Goal: Transaction & Acquisition: Purchase product/service

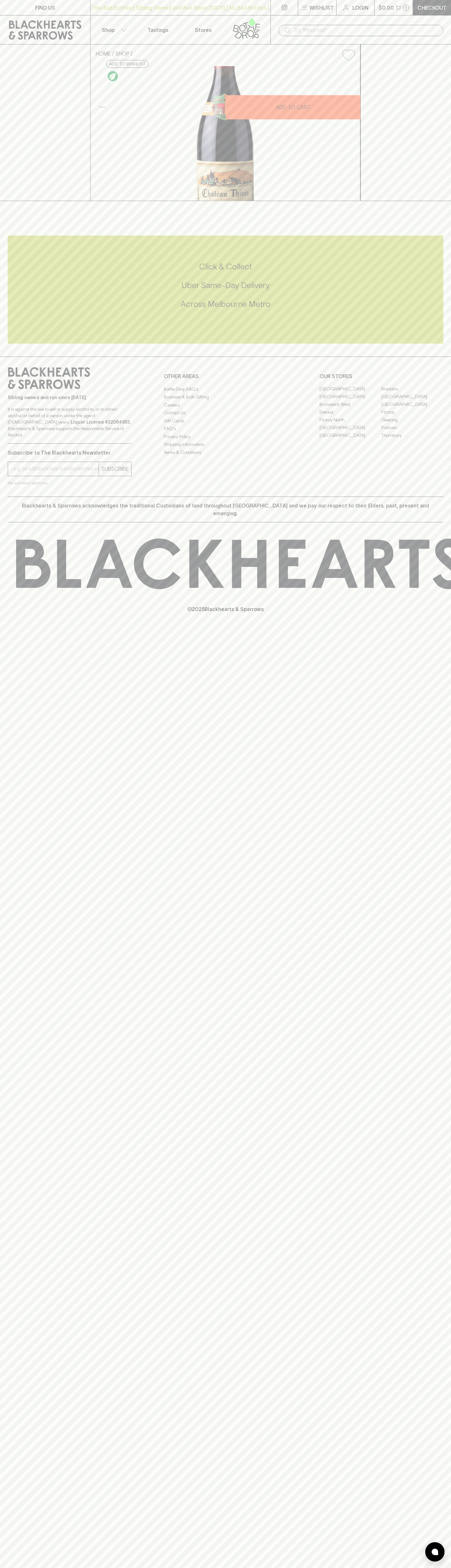
click at [341, 7] on link "Login" at bounding box center [355, 8] width 38 height 15
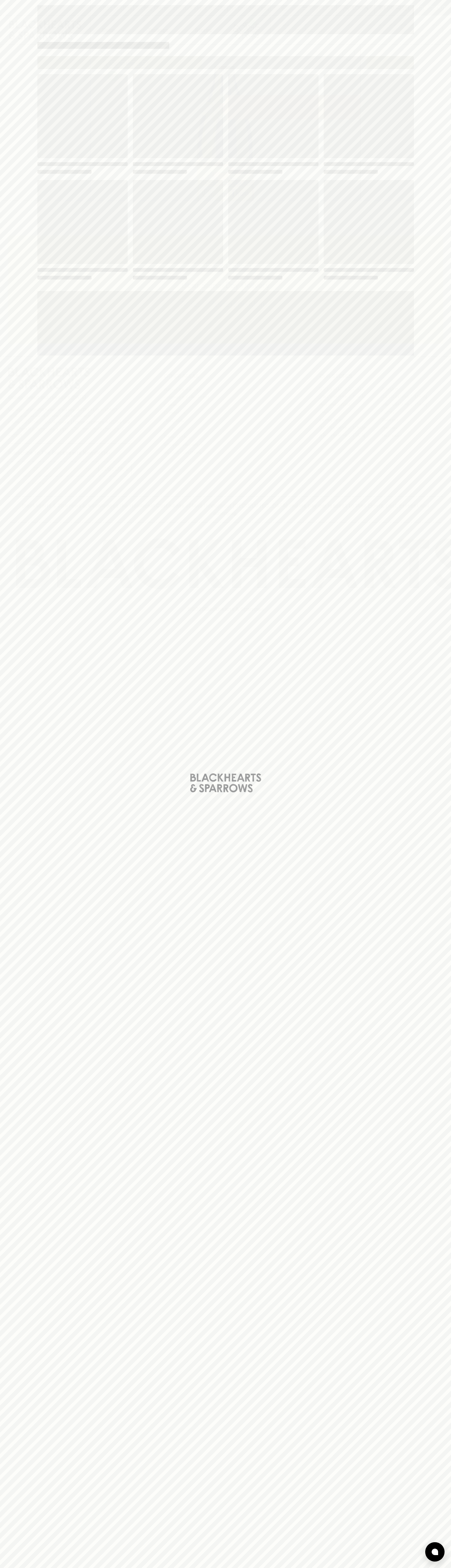
click at [445, 1034] on div "Loading" at bounding box center [225, 784] width 451 height 1568
click at [306, 1568] on html "FIND US | No Bad Bottles | Sibling Owned and Run Since [DATE] | No Bad Bottles …" at bounding box center [225, 784] width 451 height 1568
click at [15, 1554] on div "Loading" at bounding box center [225, 784] width 451 height 1568
